Goal: Task Accomplishment & Management: Complete application form

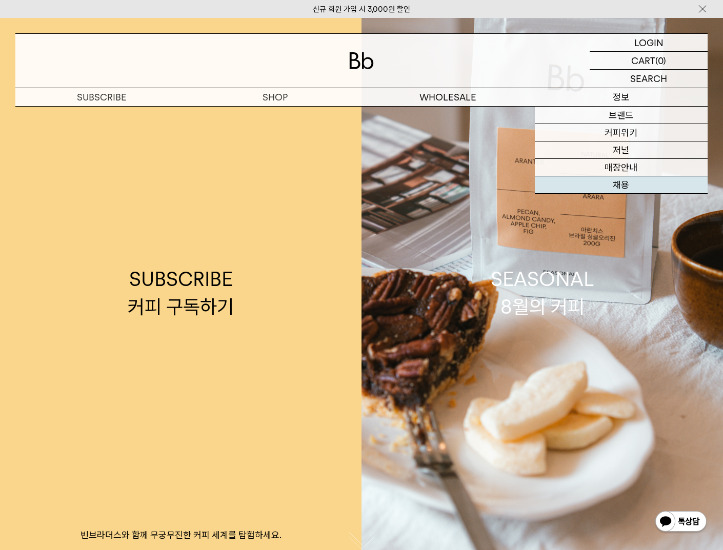
click at [625, 180] on link "채용" at bounding box center [621, 184] width 173 height 17
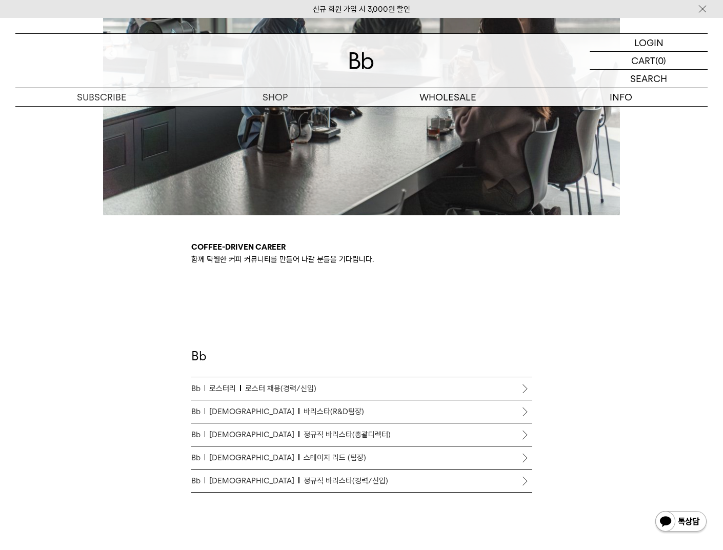
click at [303, 479] on span "정규직 바리스타(경력/신입)" at bounding box center [345, 481] width 85 height 12
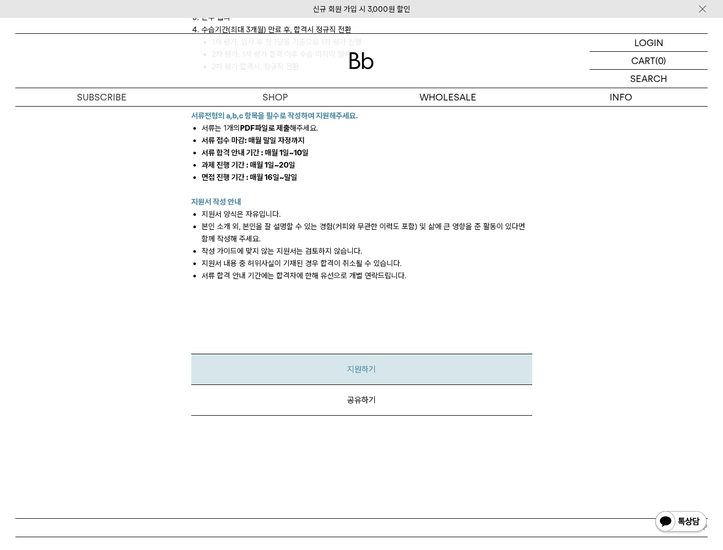
scroll to position [1372, 0]
click at [341, 363] on link "지원하기" at bounding box center [361, 369] width 341 height 31
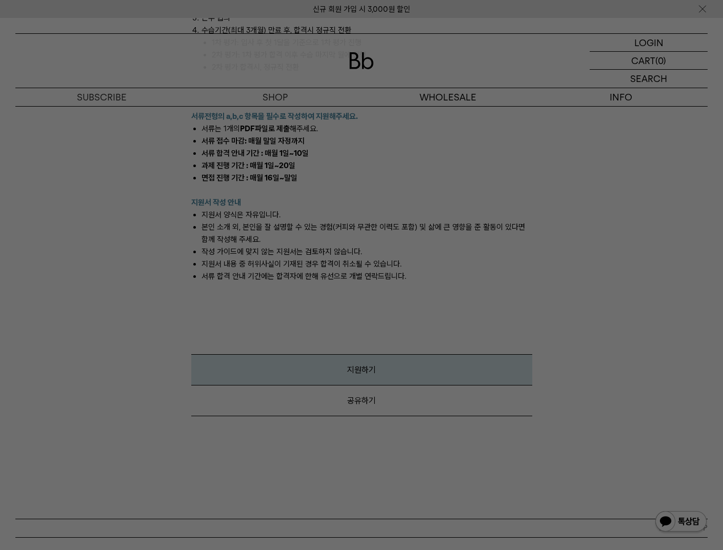
click at [423, 352] on div at bounding box center [361, 275] width 723 height 550
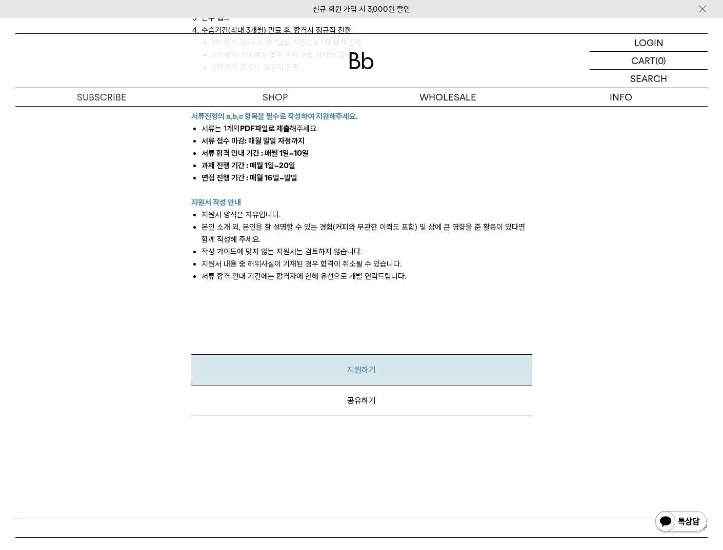
click at [373, 354] on link "지원하기" at bounding box center [361, 369] width 341 height 31
